Goal: Book appointment/travel/reservation

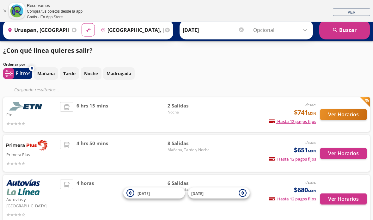
scroll to position [24, 0]
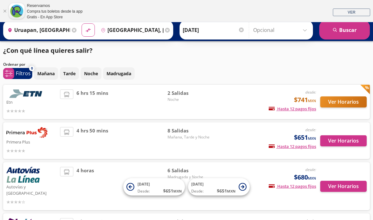
click at [205, 174] on span "Madrugada y Noche" at bounding box center [189, 177] width 44 height 6
click at [192, 174] on span "Madrugada y Noche" at bounding box center [189, 177] width 44 height 6
click at [338, 182] on button "Ver Horarios" at bounding box center [343, 186] width 46 height 11
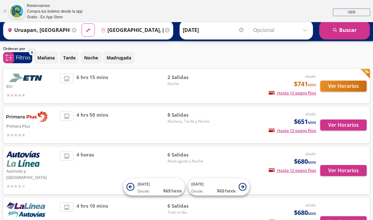
scroll to position [65, 0]
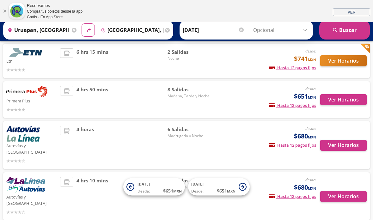
click at [341, 58] on button "Ver Horarios" at bounding box center [343, 60] width 46 height 11
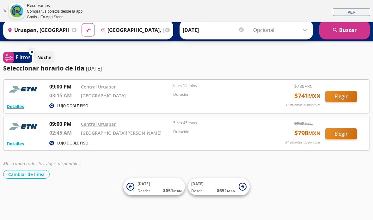
scroll to position [18, 0]
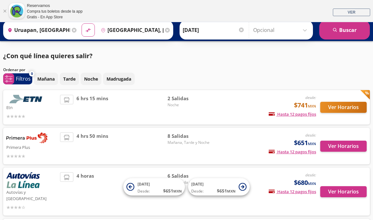
scroll to position [65, 0]
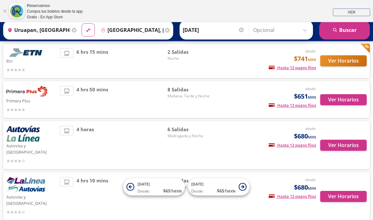
click at [338, 98] on button "Ver Horarios" at bounding box center [343, 99] width 46 height 11
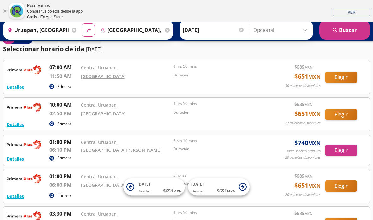
scroll to position [39, 0]
